Goal: Navigation & Orientation: Find specific page/section

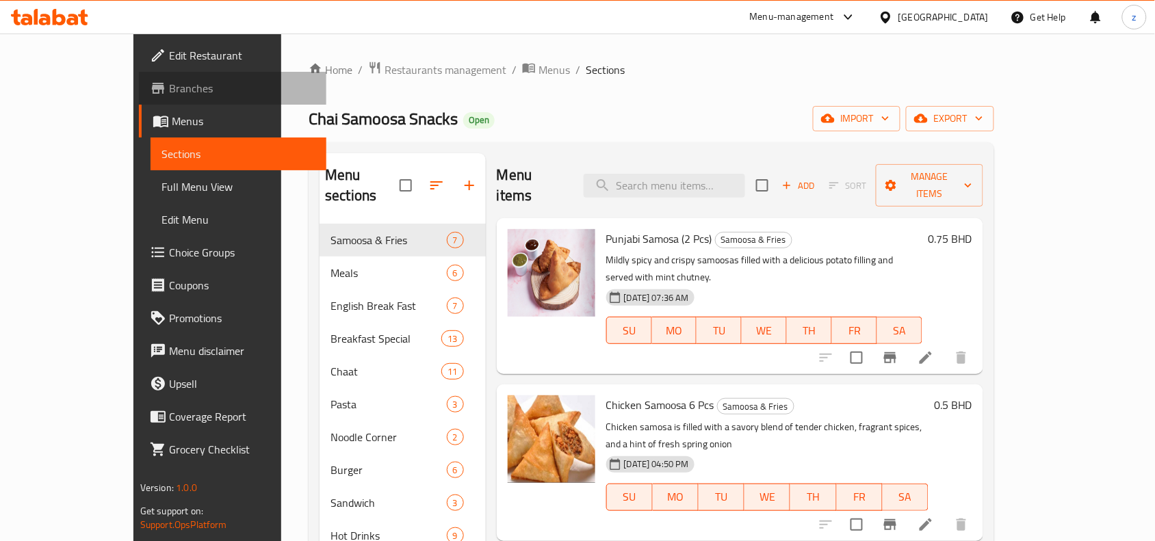
click at [169, 94] on span "Branches" at bounding box center [242, 88] width 146 height 16
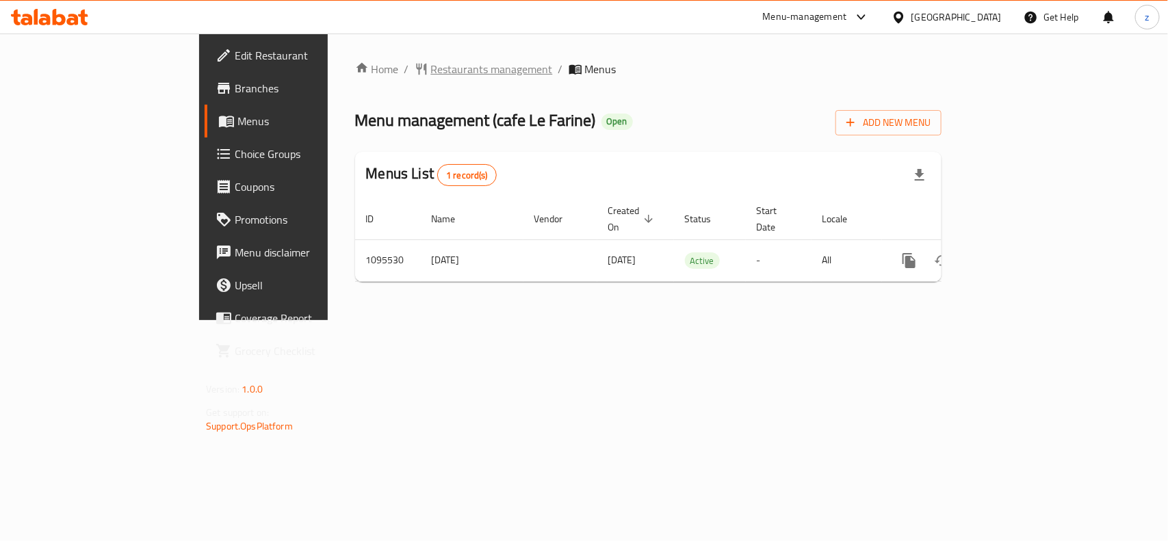
click at [431, 72] on span "Restaurants management" at bounding box center [492, 69] width 122 height 16
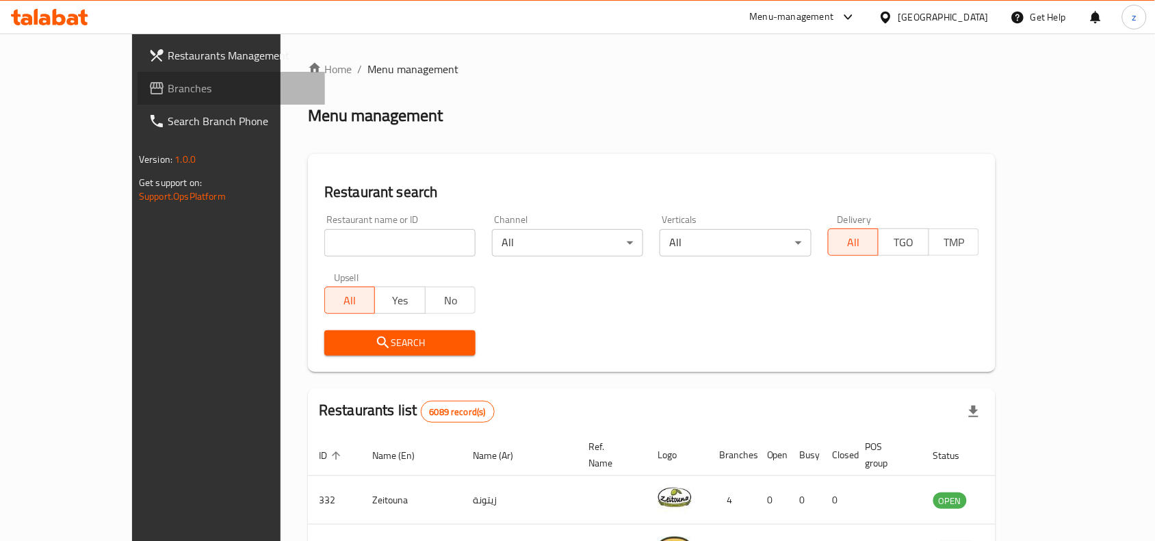
click at [168, 86] on span "Branches" at bounding box center [241, 88] width 146 height 16
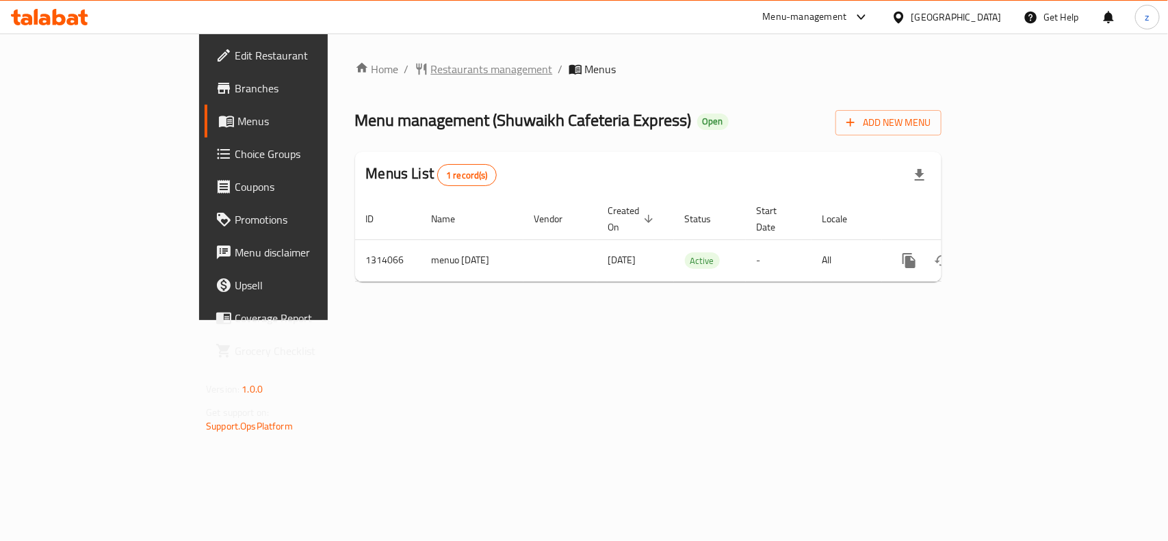
click at [431, 68] on span "Restaurants management" at bounding box center [492, 69] width 122 height 16
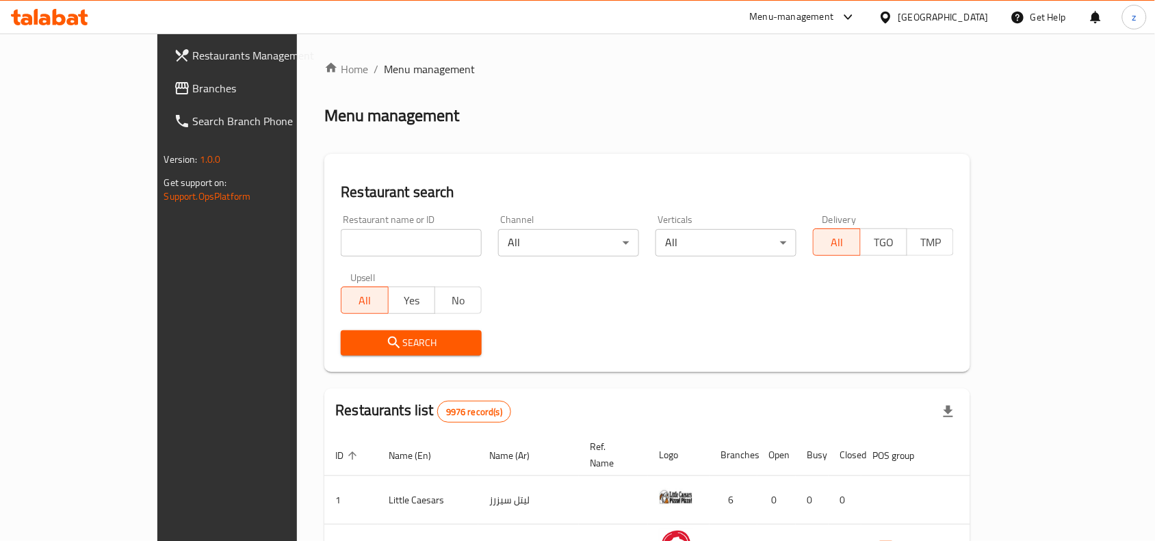
click at [193, 93] on span "Branches" at bounding box center [266, 88] width 146 height 16
